Goal: Task Accomplishment & Management: Manage account settings

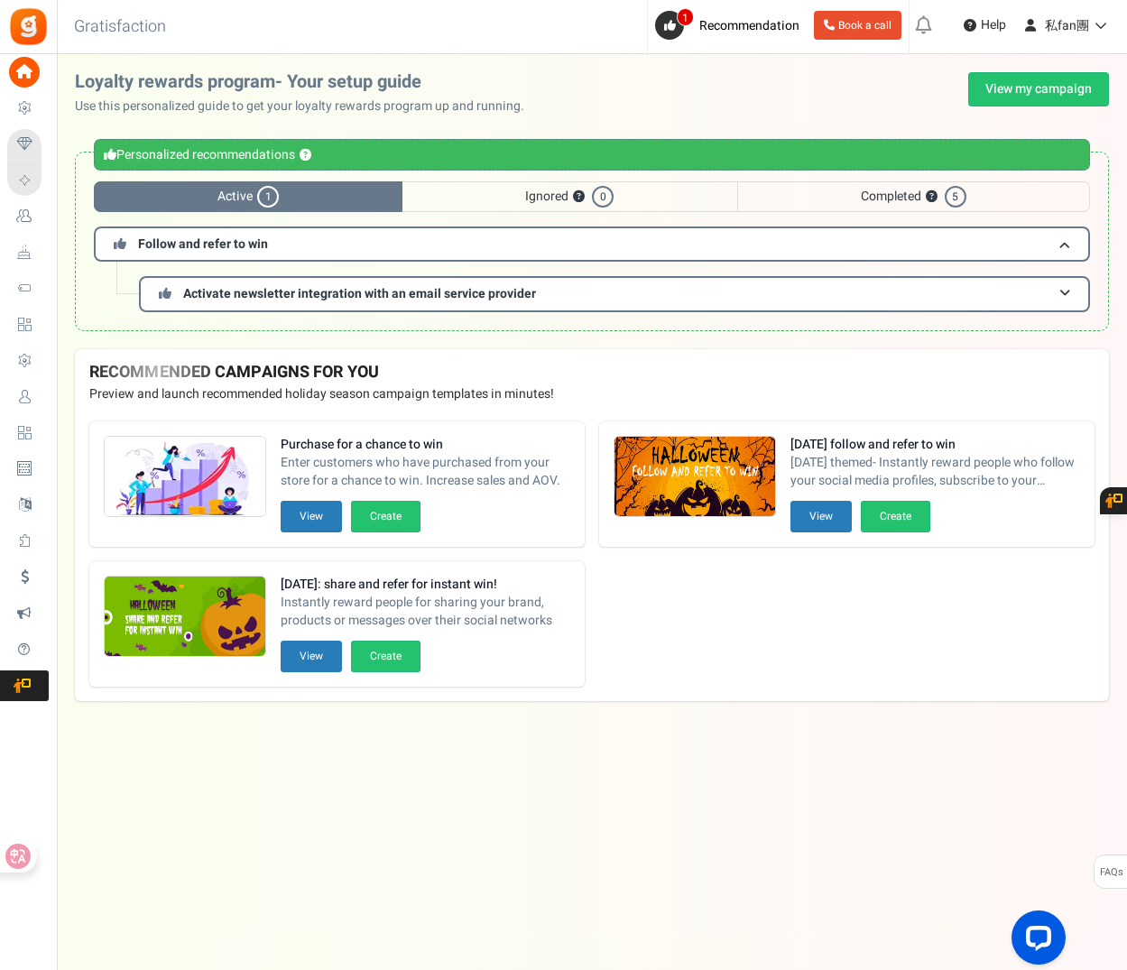
drag, startPoint x: 65, startPoint y: 393, endPoint x: 103, endPoint y: 374, distance: 42.4
click at [0, 0] on span "Users" at bounding box center [0, 0] width 0 height 0
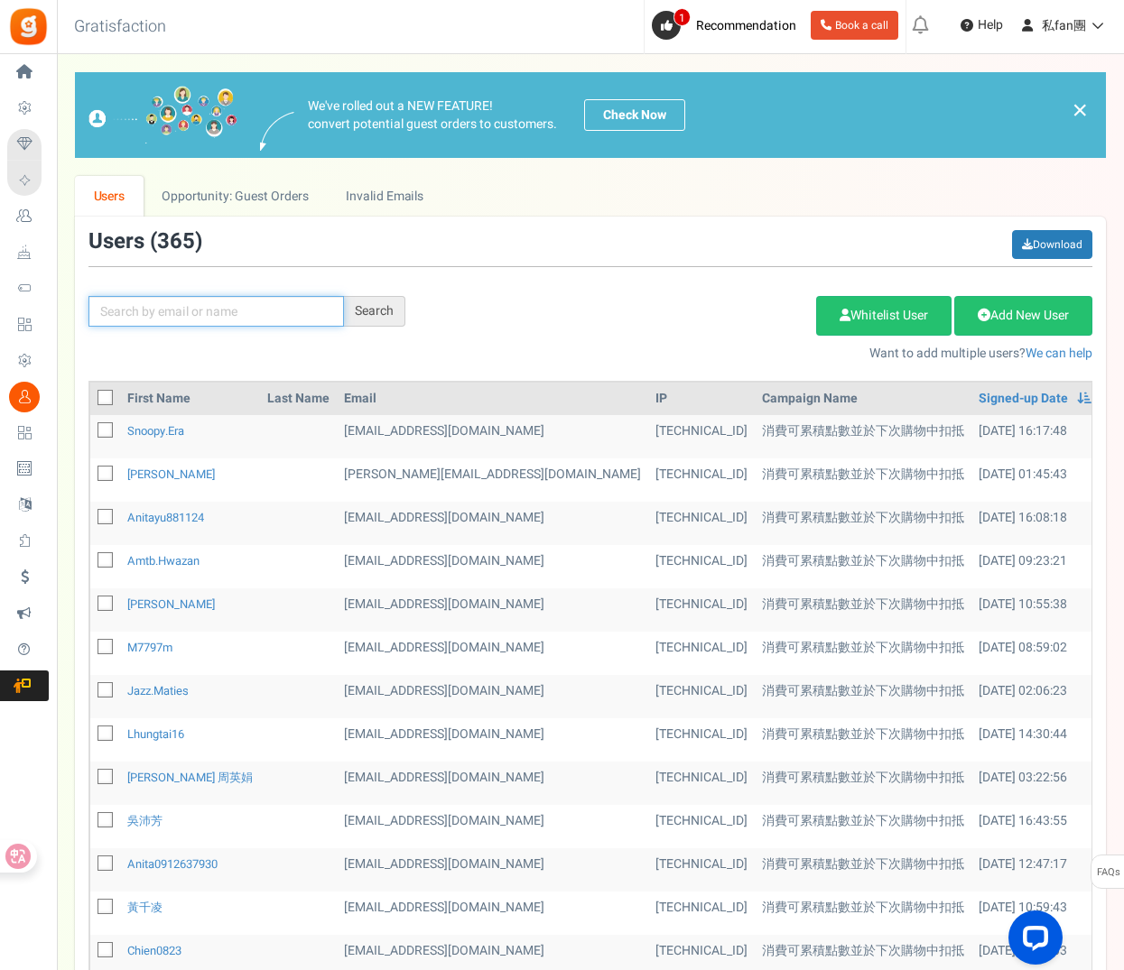
click at [172, 301] on input "text" at bounding box center [215, 311] width 255 height 31
paste input "[EMAIL_ADDRESS][DOMAIN_NAME]"
type input "[EMAIL_ADDRESS][DOMAIN_NAME]"
click at [375, 320] on div "Search" at bounding box center [374, 311] width 61 height 31
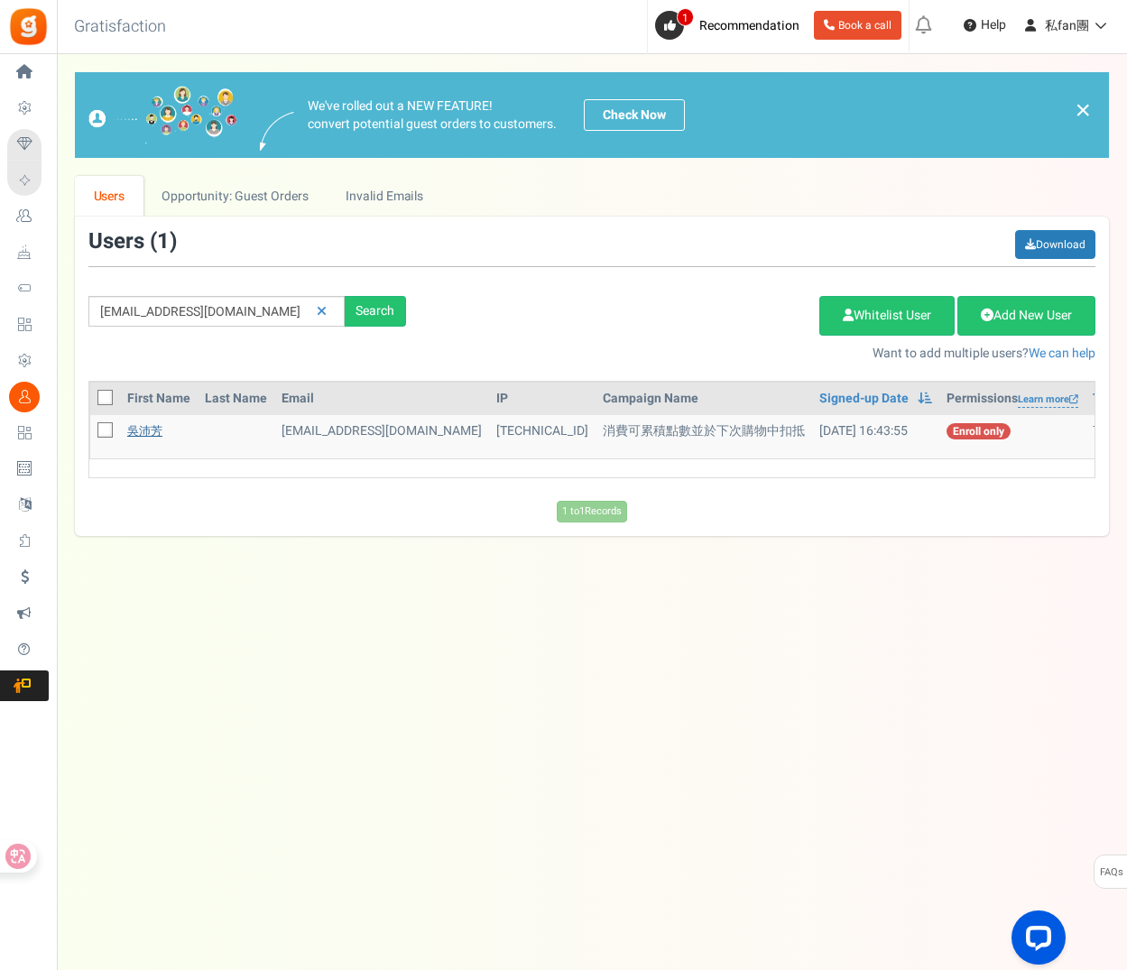
click at [139, 431] on link "吳沛芳" at bounding box center [144, 430] width 35 height 17
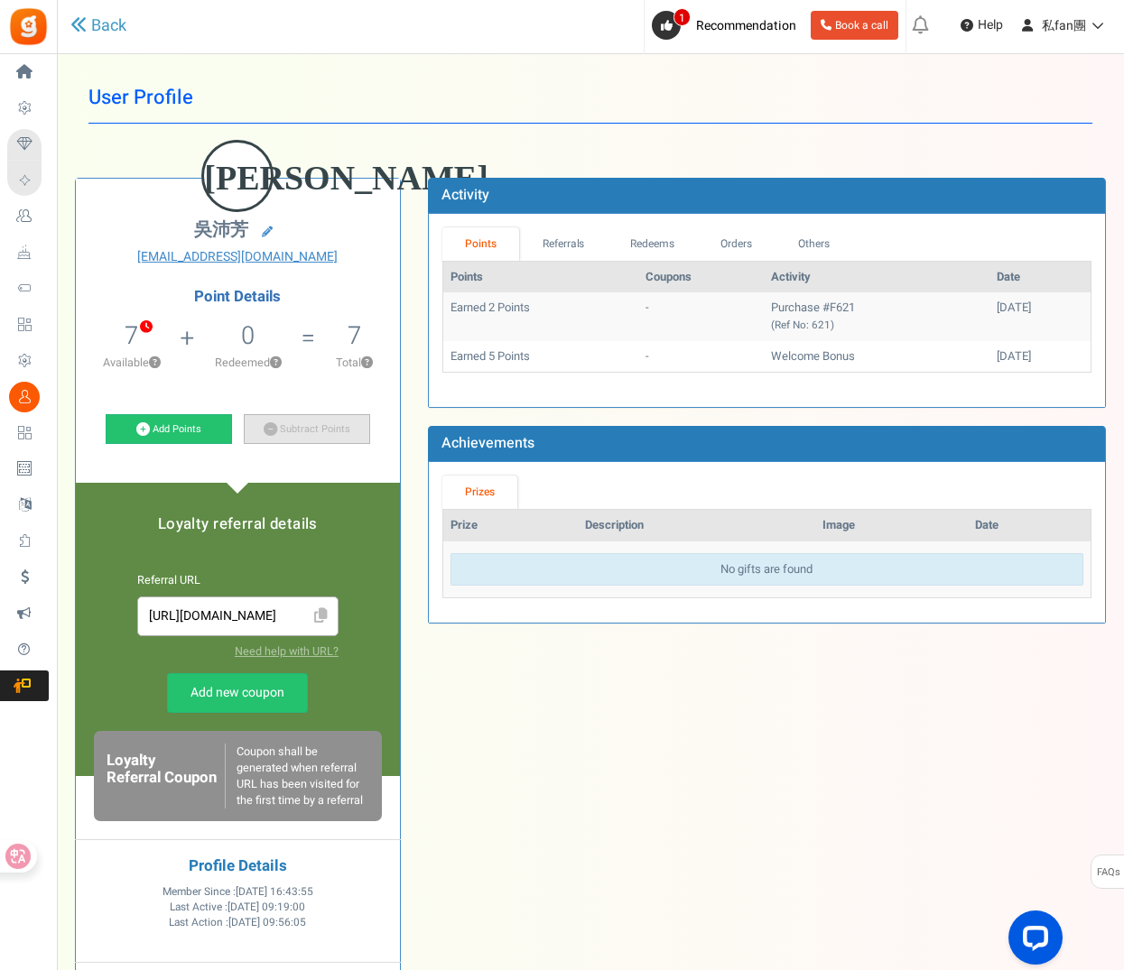
click at [292, 422] on link "Subtract Points" at bounding box center [307, 429] width 126 height 31
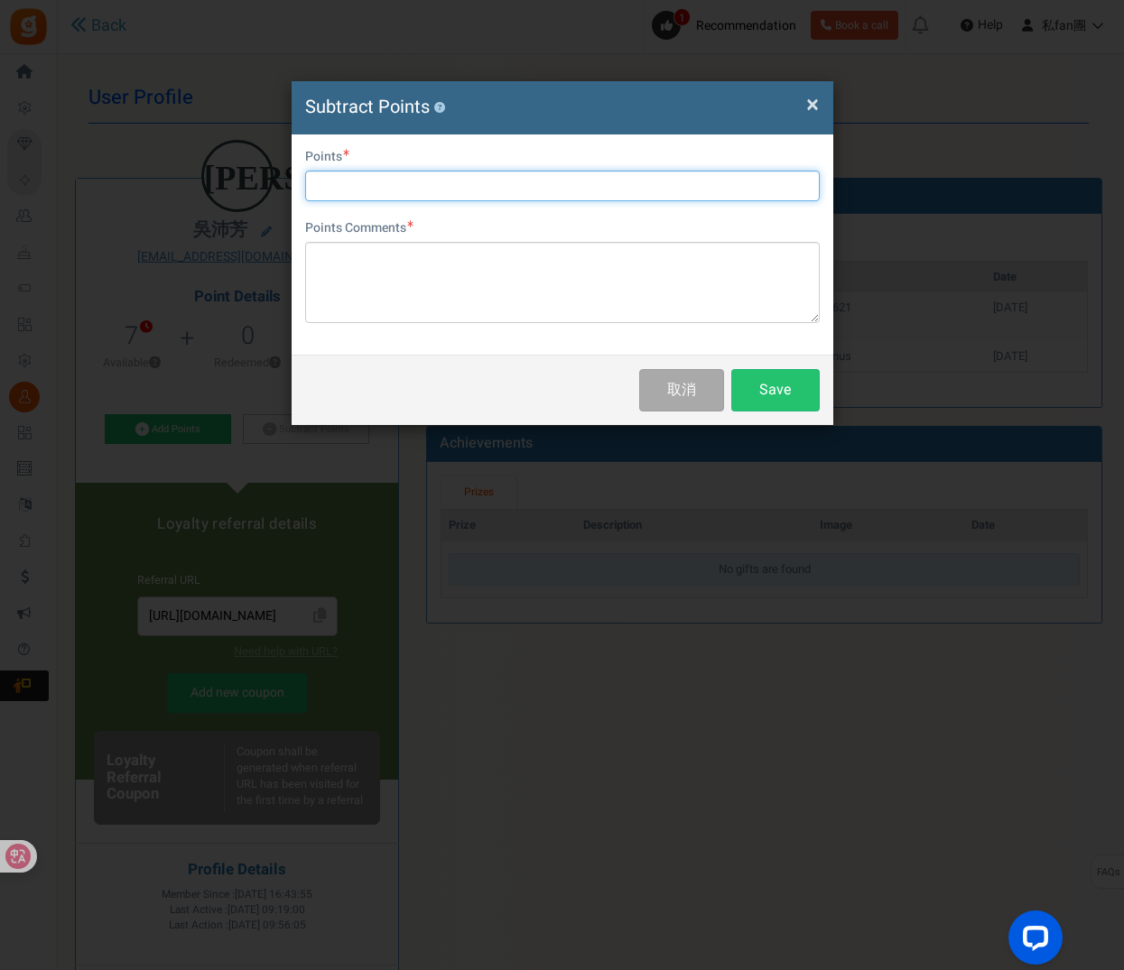
click at [393, 173] on input "text" at bounding box center [562, 186] width 515 height 31
type input "˙"
type input "7"
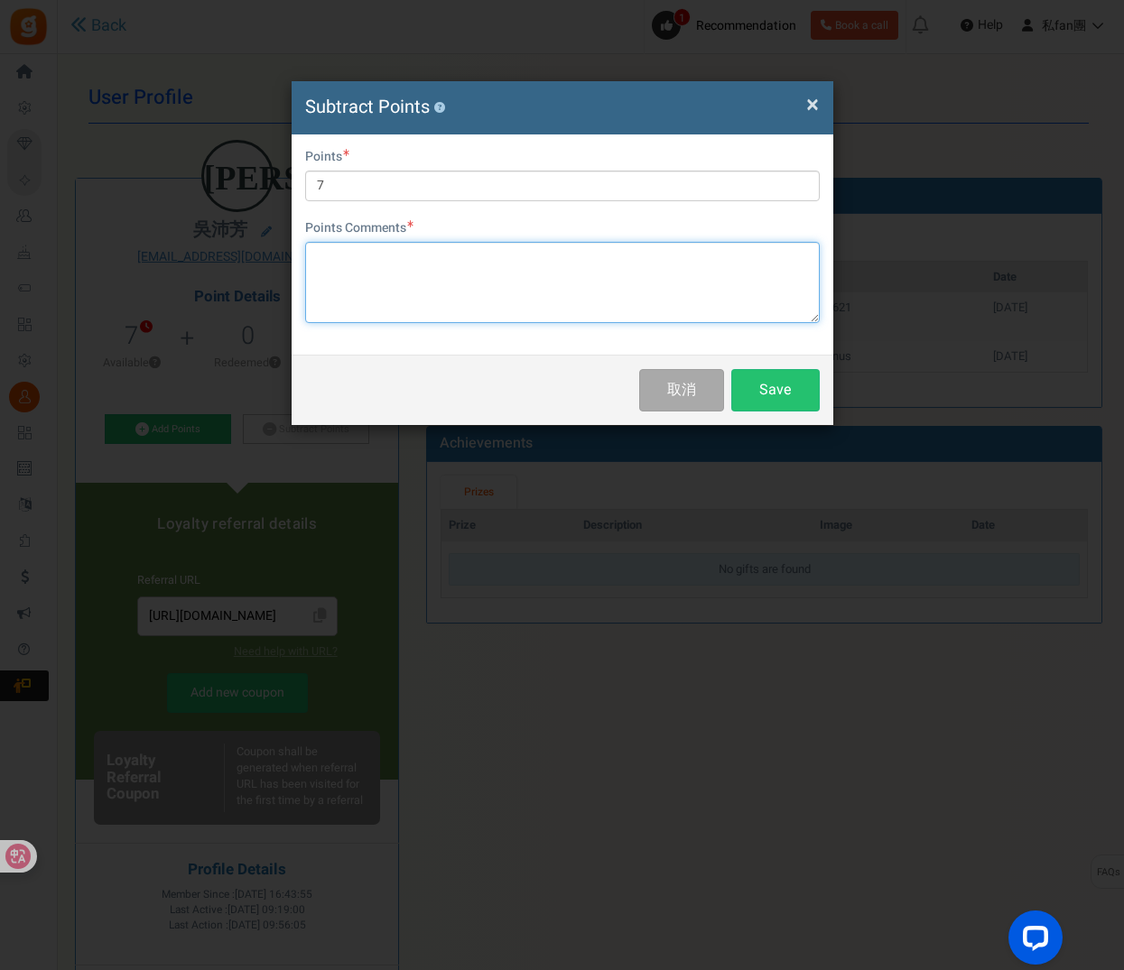
click at [359, 275] on textarea at bounding box center [562, 282] width 515 height 81
type textarea "w"
type textarea "退款"
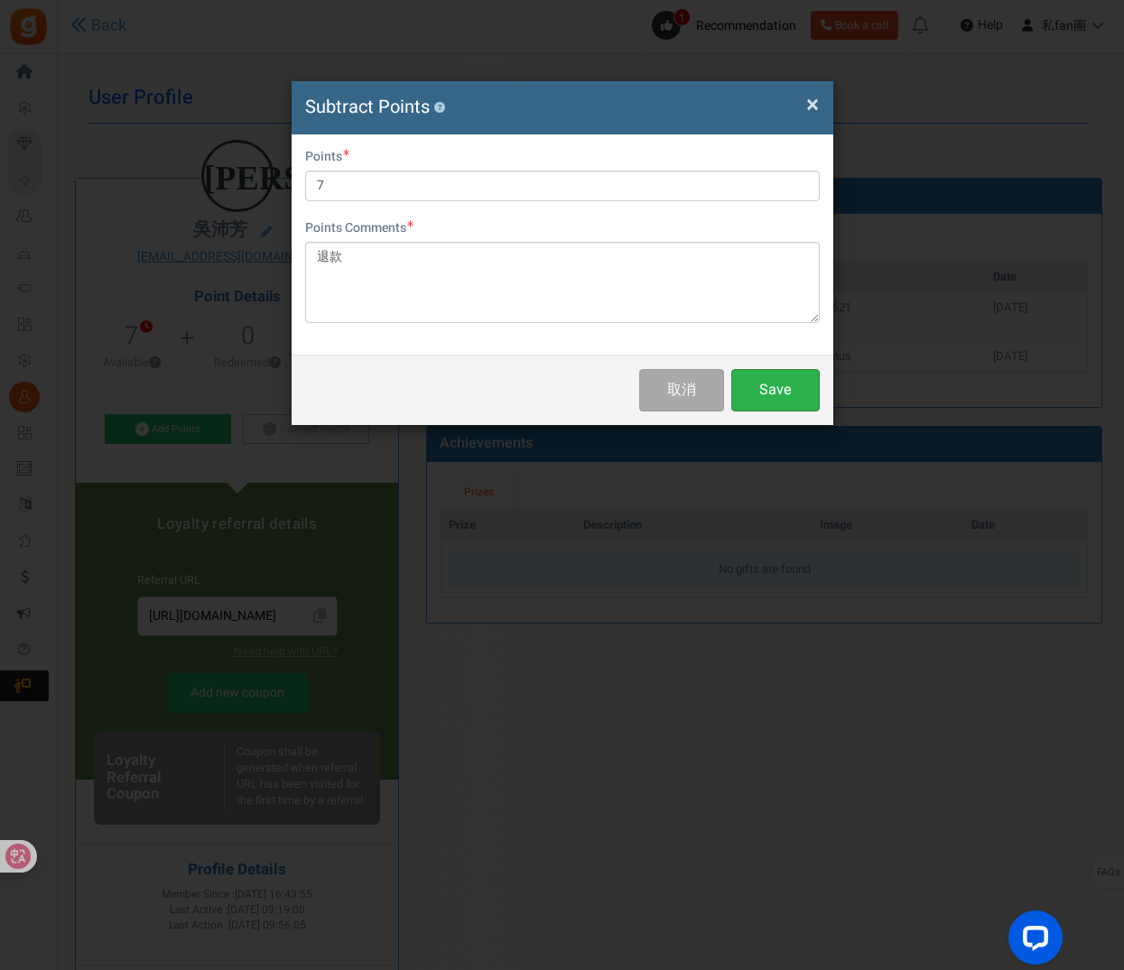
click at [801, 401] on button "Save" at bounding box center [775, 390] width 88 height 42
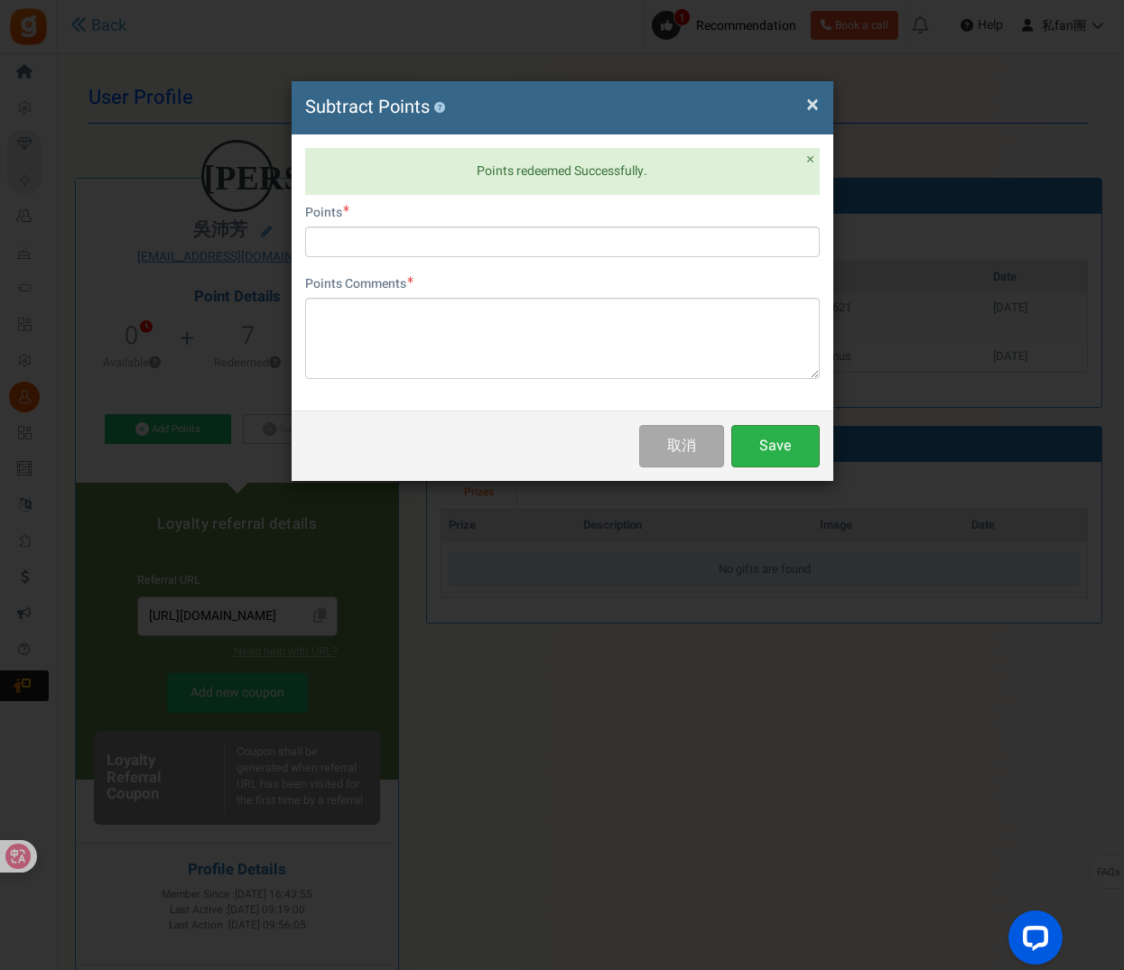
click at [786, 449] on button "Save" at bounding box center [775, 446] width 88 height 42
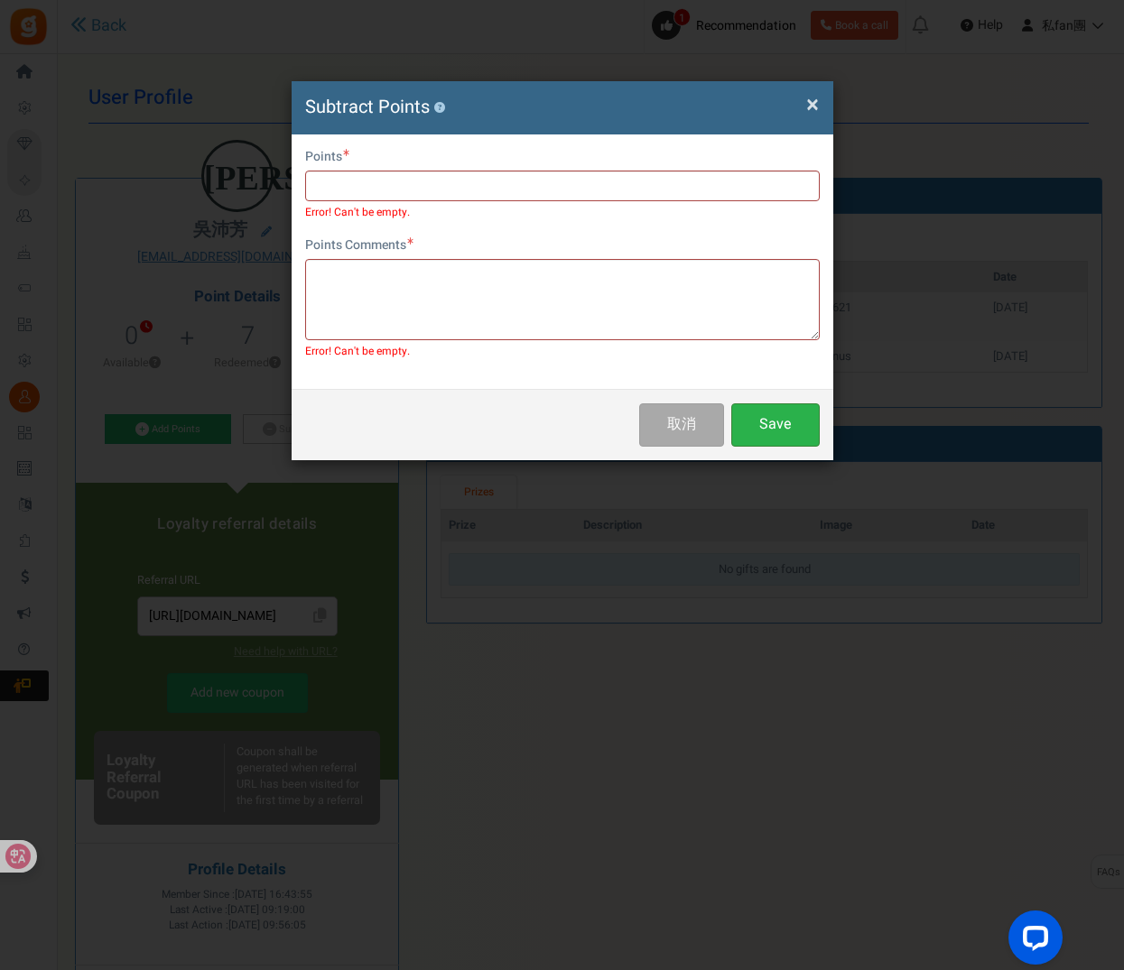
click at [786, 431] on button "Save" at bounding box center [775, 424] width 88 height 42
click at [815, 105] on span "×" at bounding box center [812, 105] width 13 height 34
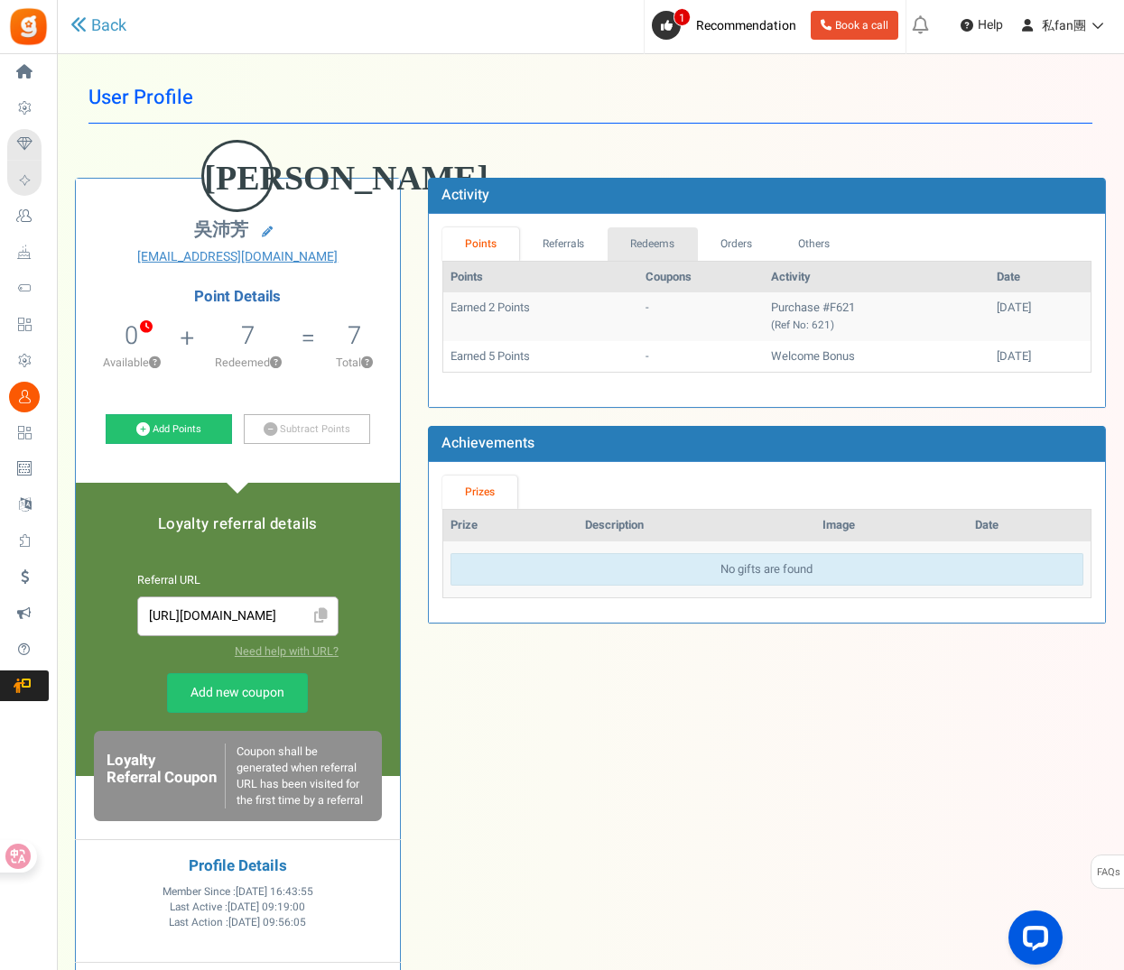
click at [664, 241] on link "Redeems" at bounding box center [652, 243] width 90 height 33
